Goal: Find specific page/section: Find specific page/section

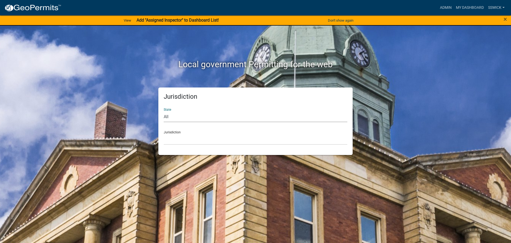
click at [172, 115] on select "All [US_STATE] [US_STATE] [US_STATE] [US_STATE] [US_STATE] [US_STATE] [US_STATE…" at bounding box center [256, 116] width 184 height 11
select select "[US_STATE]"
click at [164, 111] on select "All [US_STATE] [US_STATE] [US_STATE] [US_STATE] [US_STATE] [US_STATE] [US_STATE…" at bounding box center [256, 116] width 184 height 11
click at [176, 141] on select "City of [GEOGRAPHIC_DATA], [US_STATE] City of [GEOGRAPHIC_DATA], [US_STATE] Cit…" at bounding box center [256, 139] width 184 height 11
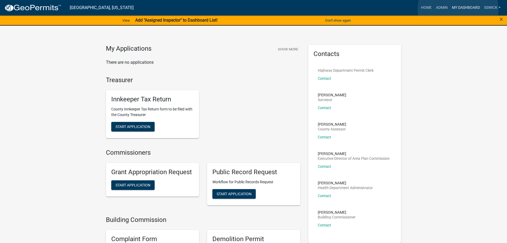
click at [458, 9] on link "My Dashboard" at bounding box center [466, 8] width 32 height 10
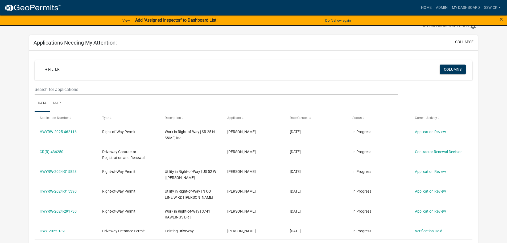
scroll to position [27, 0]
